Goal: Use online tool/utility

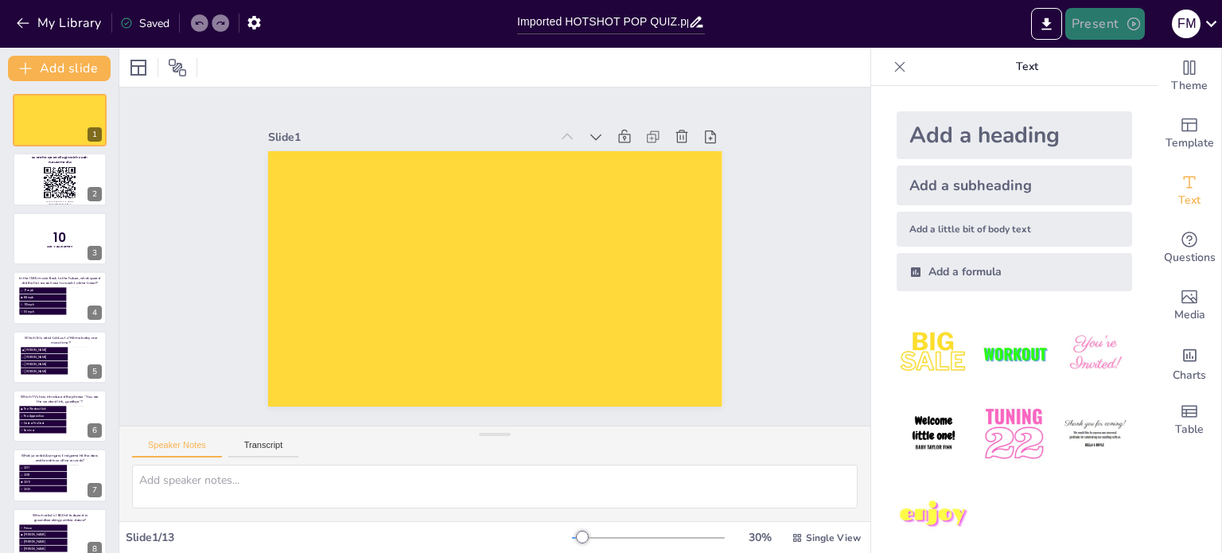
click at [1120, 15] on button "Present" at bounding box center [1105, 24] width 80 height 32
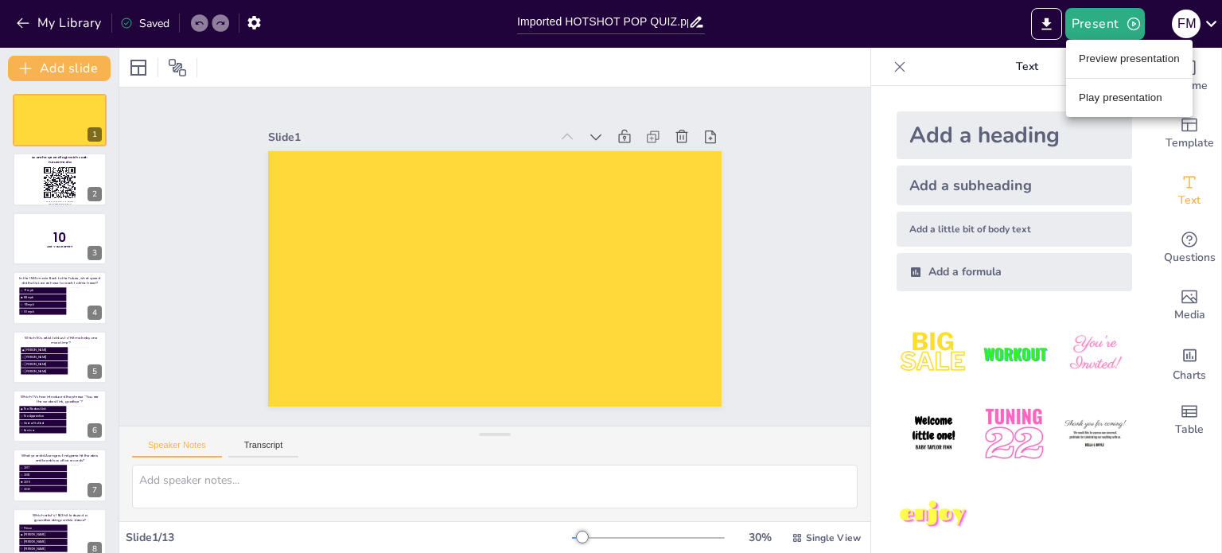
click at [1111, 56] on li "Preview presentation" at bounding box center [1129, 58] width 126 height 25
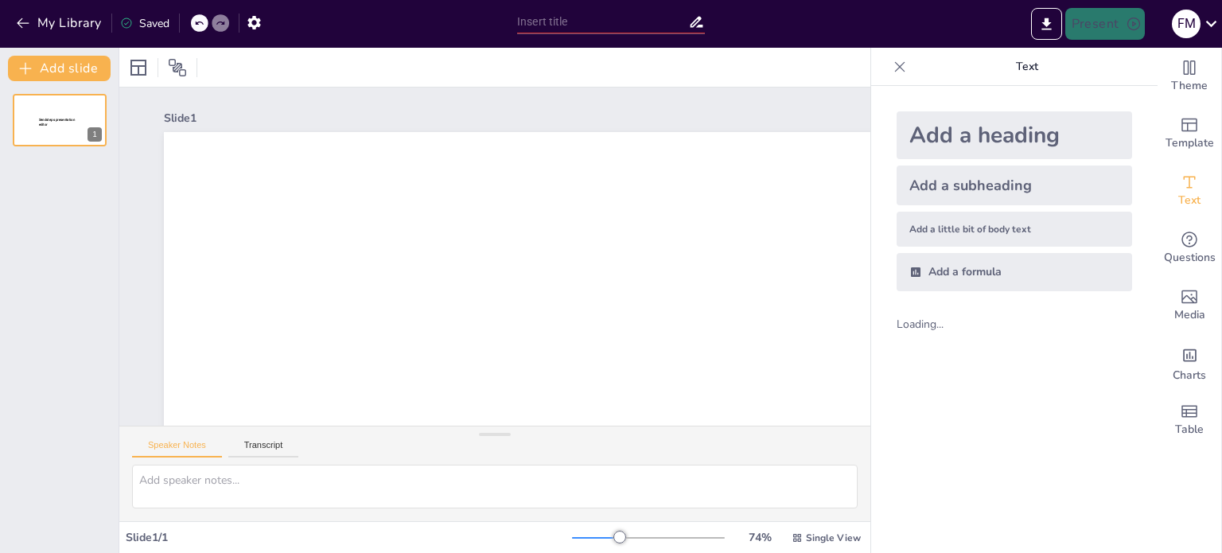
type input "Imported HOTSHOT POP QUIZ.pptx"
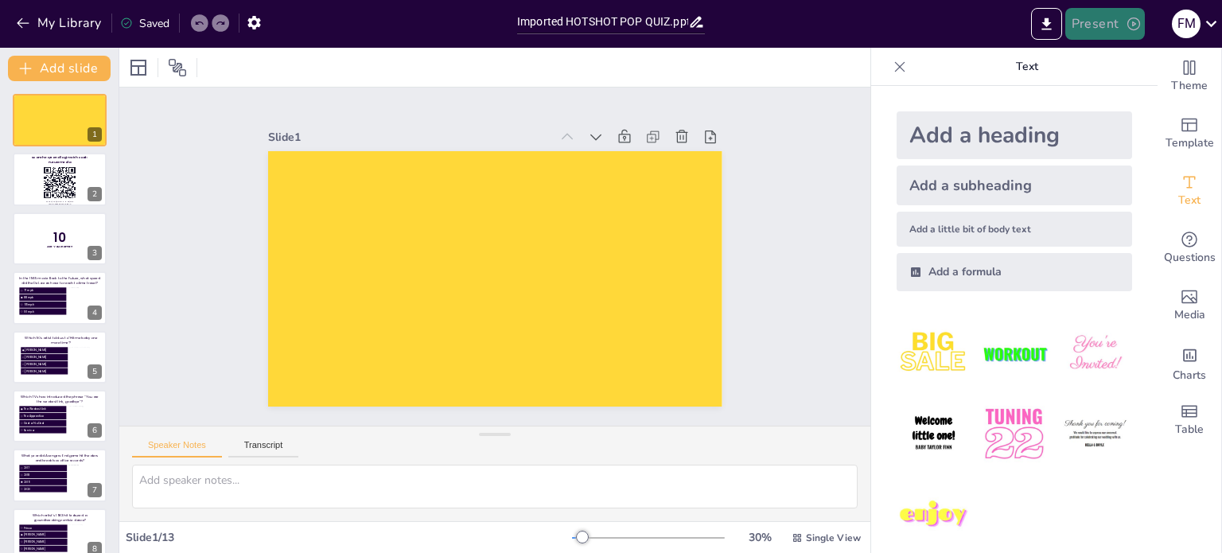
click at [1091, 37] on button "Present" at bounding box center [1105, 24] width 80 height 32
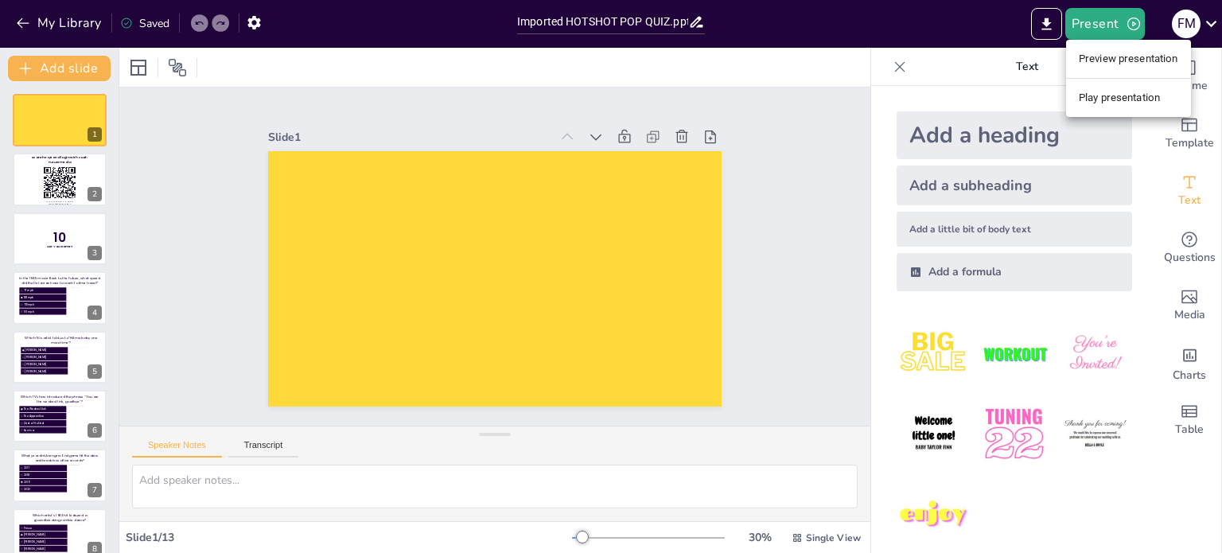
click at [1129, 99] on li "Play presentation" at bounding box center [1128, 97] width 125 height 25
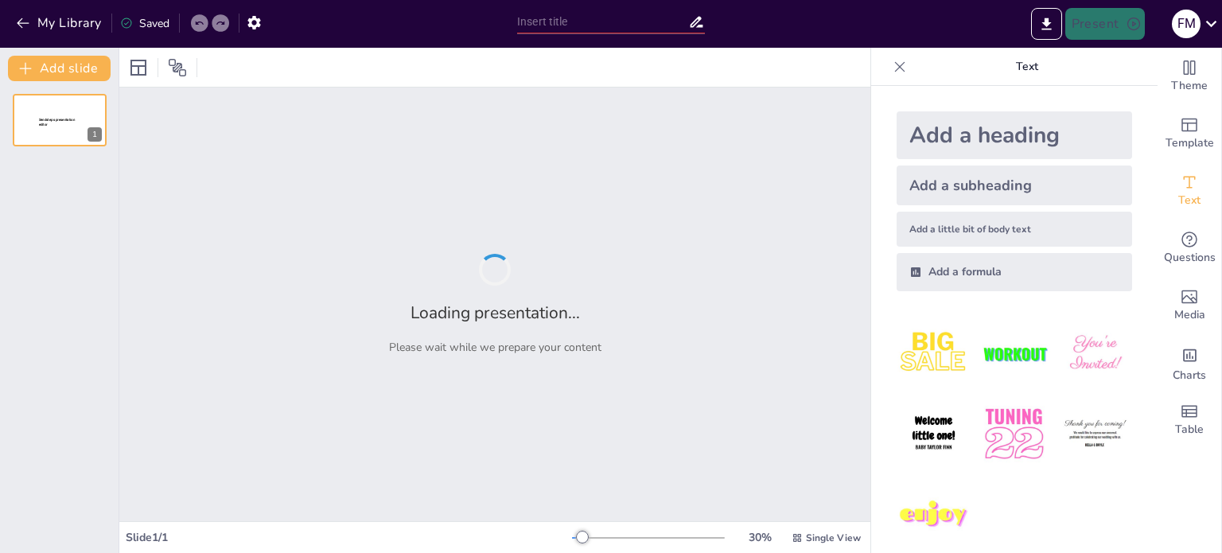
type input "Imported HOTSHOT POP QUIZ.pptx"
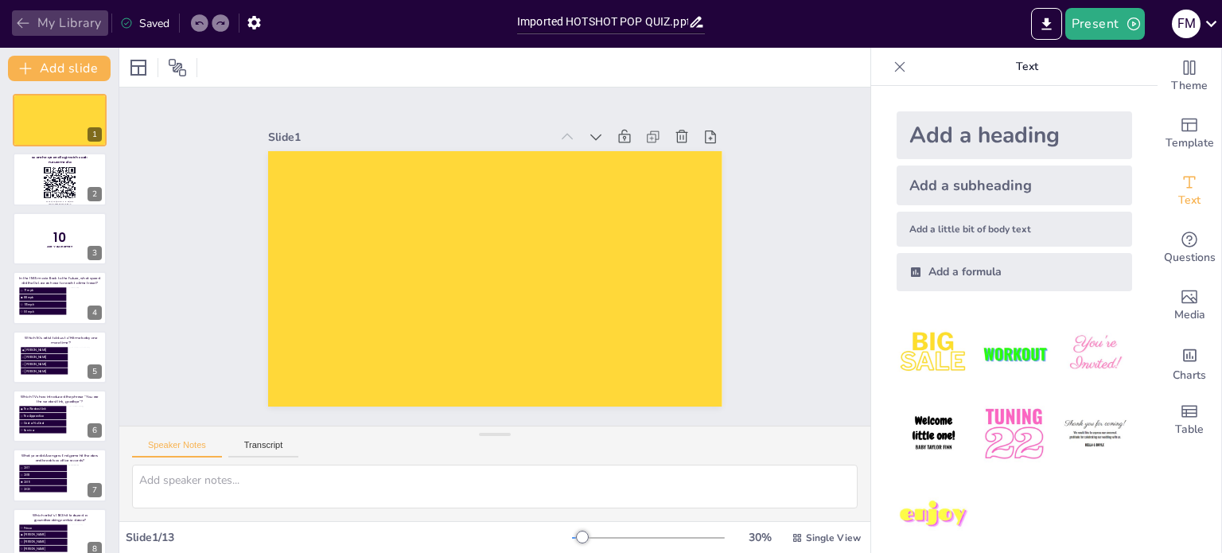
click at [32, 18] on button "My Library" at bounding box center [60, 22] width 96 height 25
